Goal: Task Accomplishment & Management: Manage account settings

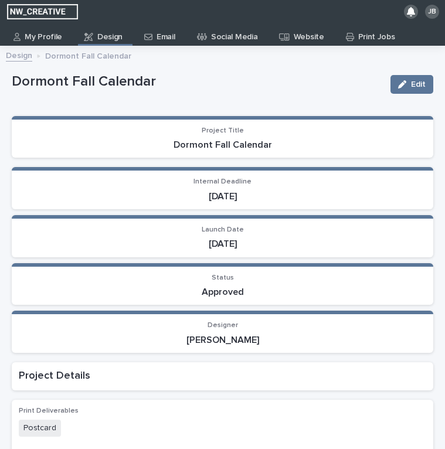
click at [167, 39] on p "Email" at bounding box center [166, 32] width 18 height 19
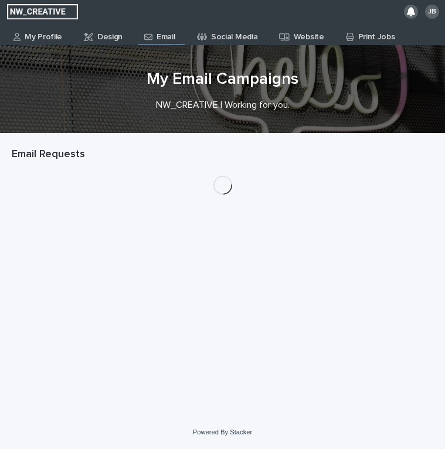
scroll to position [26, 0]
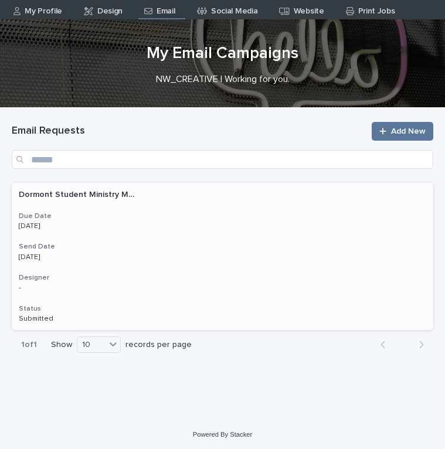
click at [103, 226] on p "[DATE]" at bounding box center [77, 226] width 117 height 8
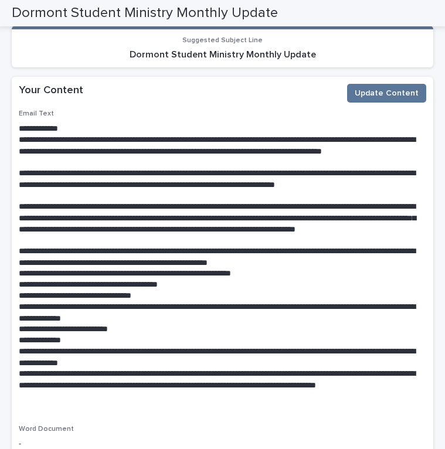
scroll to position [344, 0]
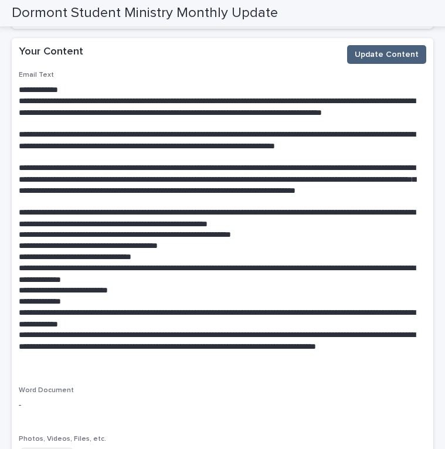
click at [384, 46] on button "Update Content" at bounding box center [386, 54] width 79 height 19
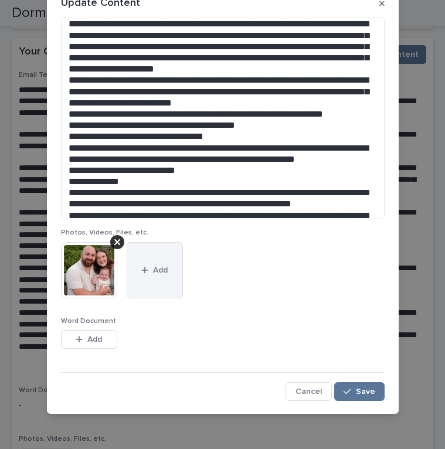
scroll to position [24, 0]
click at [174, 283] on button "Add" at bounding box center [155, 270] width 56 height 56
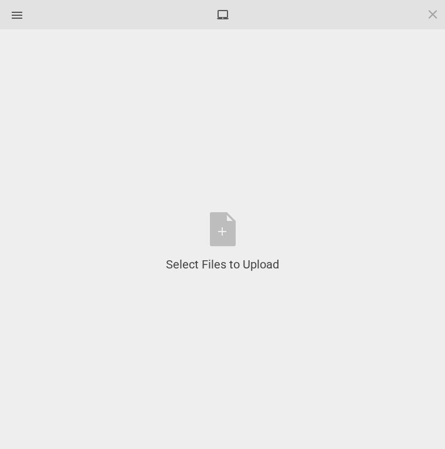
click at [425, 18] on div at bounding box center [222, 14] width 445 height 29
click at [437, 17] on span at bounding box center [433, 14] width 13 height 13
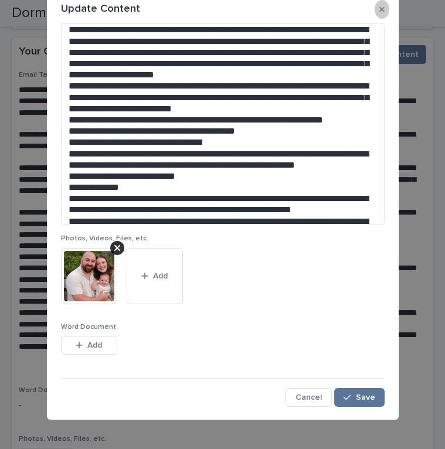
click at [380, 11] on icon "button" at bounding box center [382, 9] width 5 height 8
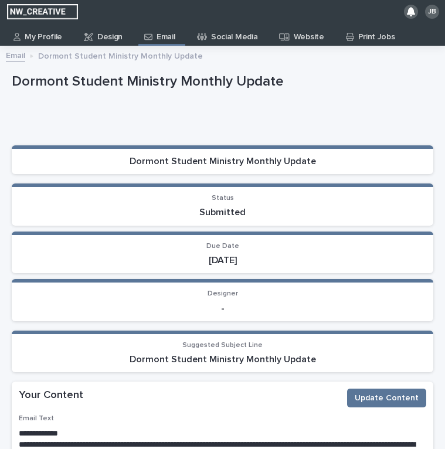
scroll to position [0, 0]
click at [107, 36] on p "Design" at bounding box center [109, 32] width 25 height 19
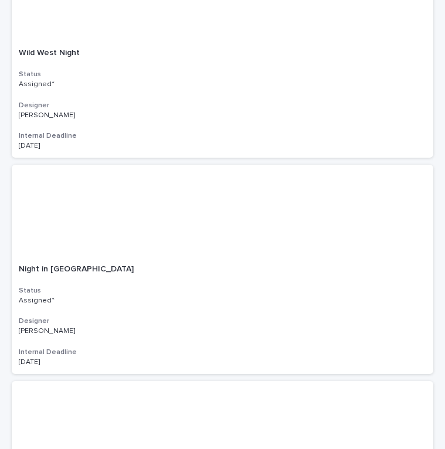
scroll to position [698, 0]
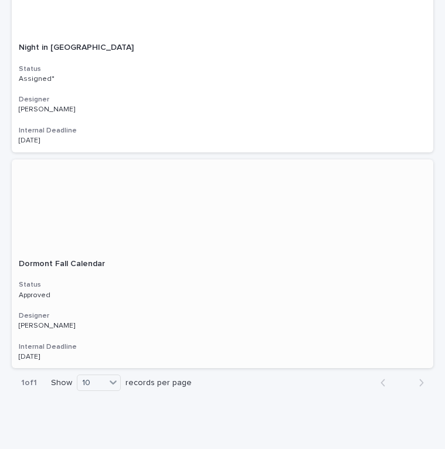
click at [130, 330] on div "Dormont Fall Calendar Dormont Fall Calendar Status Approved Designer [PERSON_NA…" at bounding box center [223, 310] width 422 height 117
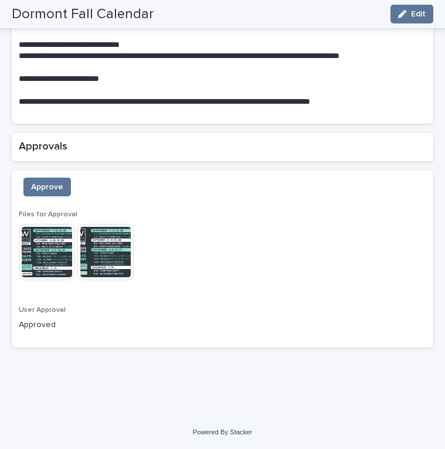
scroll to position [1032, 0]
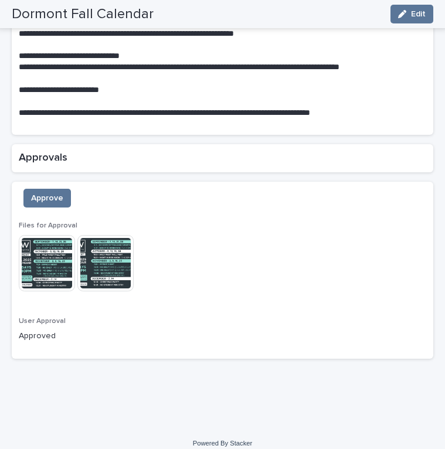
click at [58, 255] on img at bounding box center [47, 263] width 56 height 56
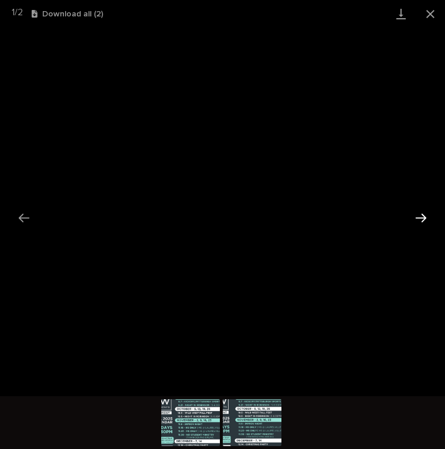
click at [418, 214] on button "Next slide" at bounding box center [421, 218] width 25 height 23
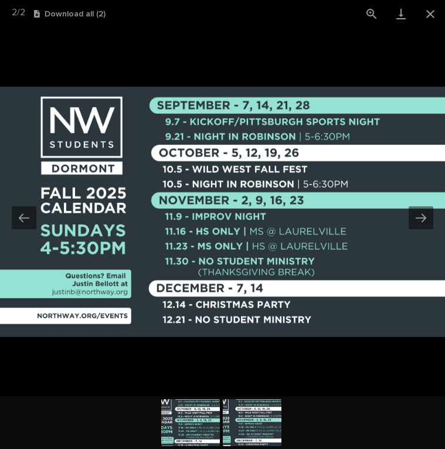
click at [28, 232] on img at bounding box center [222, 212] width 445 height 251
click at [27, 220] on button "Previous slide" at bounding box center [24, 218] width 25 height 23
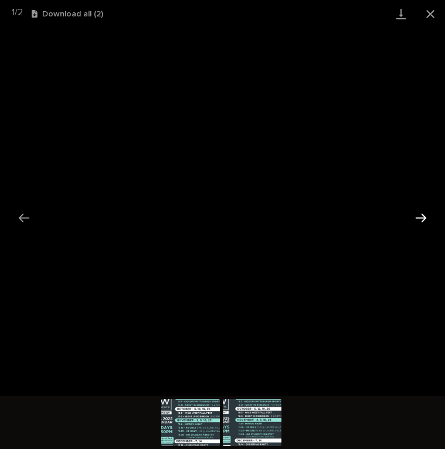
click at [429, 219] on button "Next slide" at bounding box center [421, 218] width 25 height 23
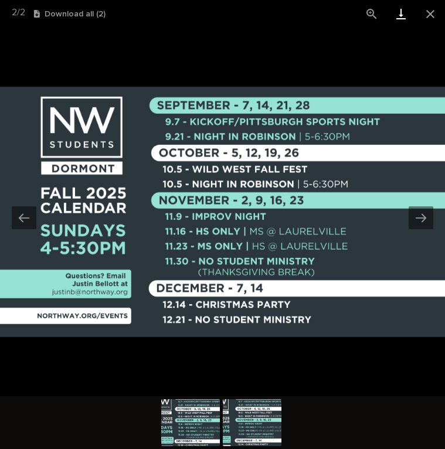
click at [403, 19] on link "Download" at bounding box center [401, 14] width 29 height 28
click at [398, 19] on link "Download" at bounding box center [401, 14] width 29 height 28
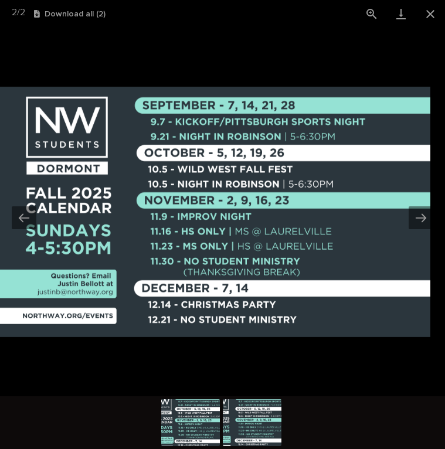
click at [82, 16] on button "Download all ( 2 )" at bounding box center [70, 14] width 72 height 8
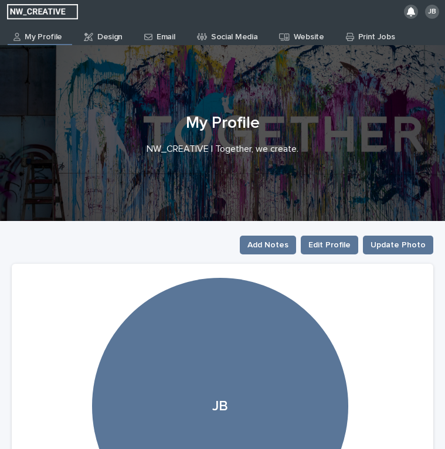
click at [164, 23] on p "Email" at bounding box center [166, 32] width 18 height 19
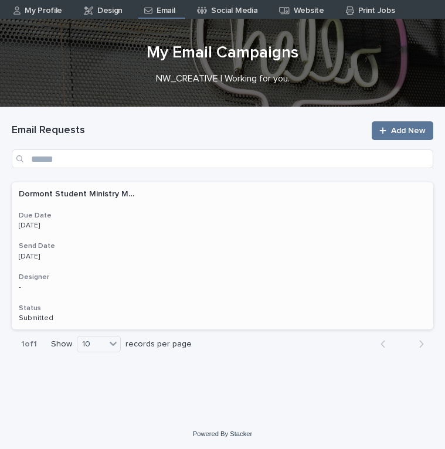
scroll to position [26, 0]
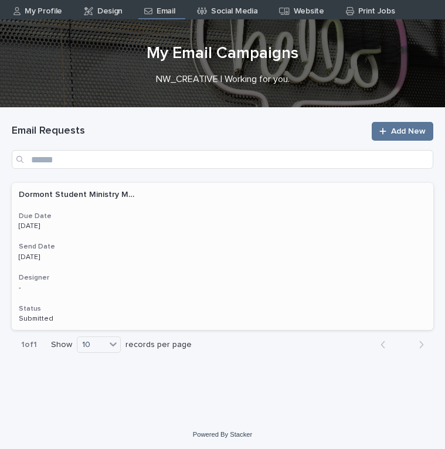
click at [157, 270] on div "Dormont Student Ministry Monthly Update Dormont Student Ministry Monthly Update…" at bounding box center [223, 256] width 422 height 147
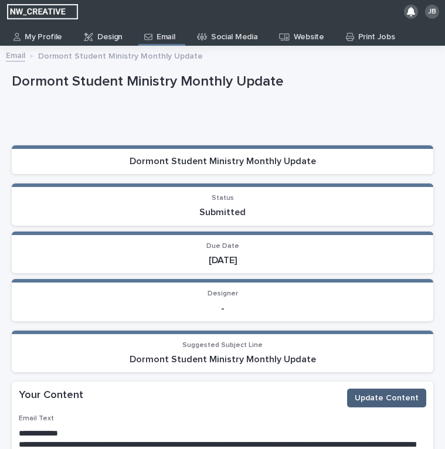
click at [380, 395] on span "Update Content" at bounding box center [387, 399] width 64 height 12
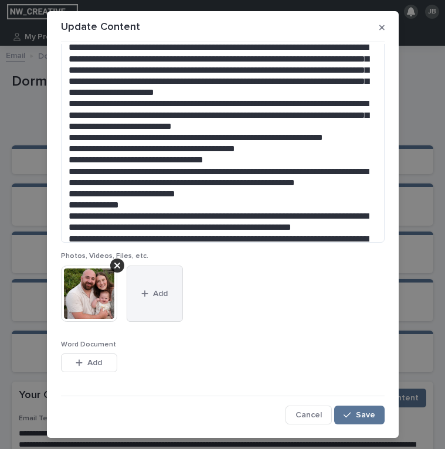
scroll to position [134, 0]
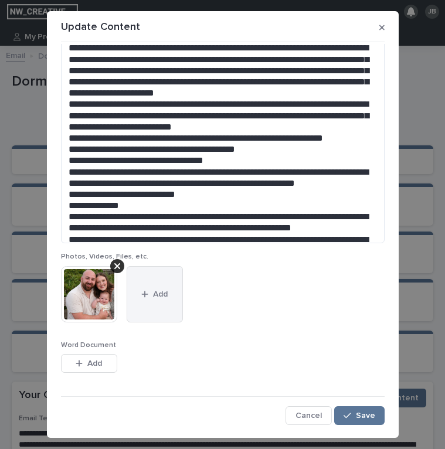
click at [170, 316] on button "Add" at bounding box center [155, 294] width 56 height 56
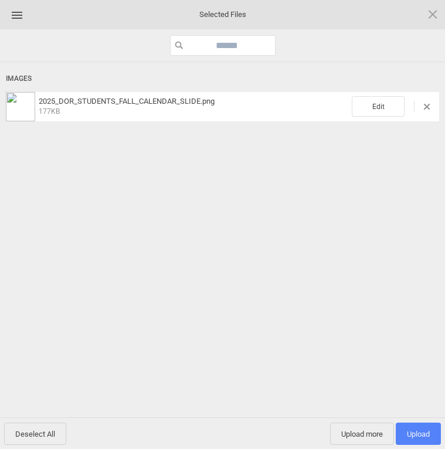
click at [430, 434] on span "Upload 1" at bounding box center [418, 434] width 45 height 22
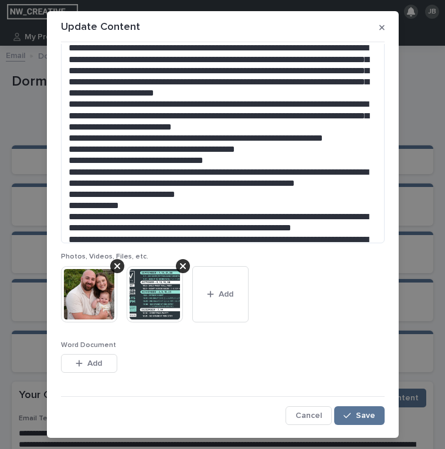
click at [430, 434] on div "Update Content Edit Content Email Text Photos, Videos, Files, etc. This file ca…" at bounding box center [222, 224] width 445 height 449
click at [368, 414] on span "Save" at bounding box center [365, 416] width 19 height 8
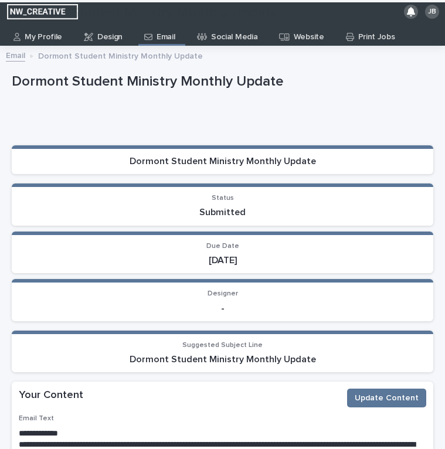
scroll to position [104, 0]
